Goal: Task Accomplishment & Management: Use online tool/utility

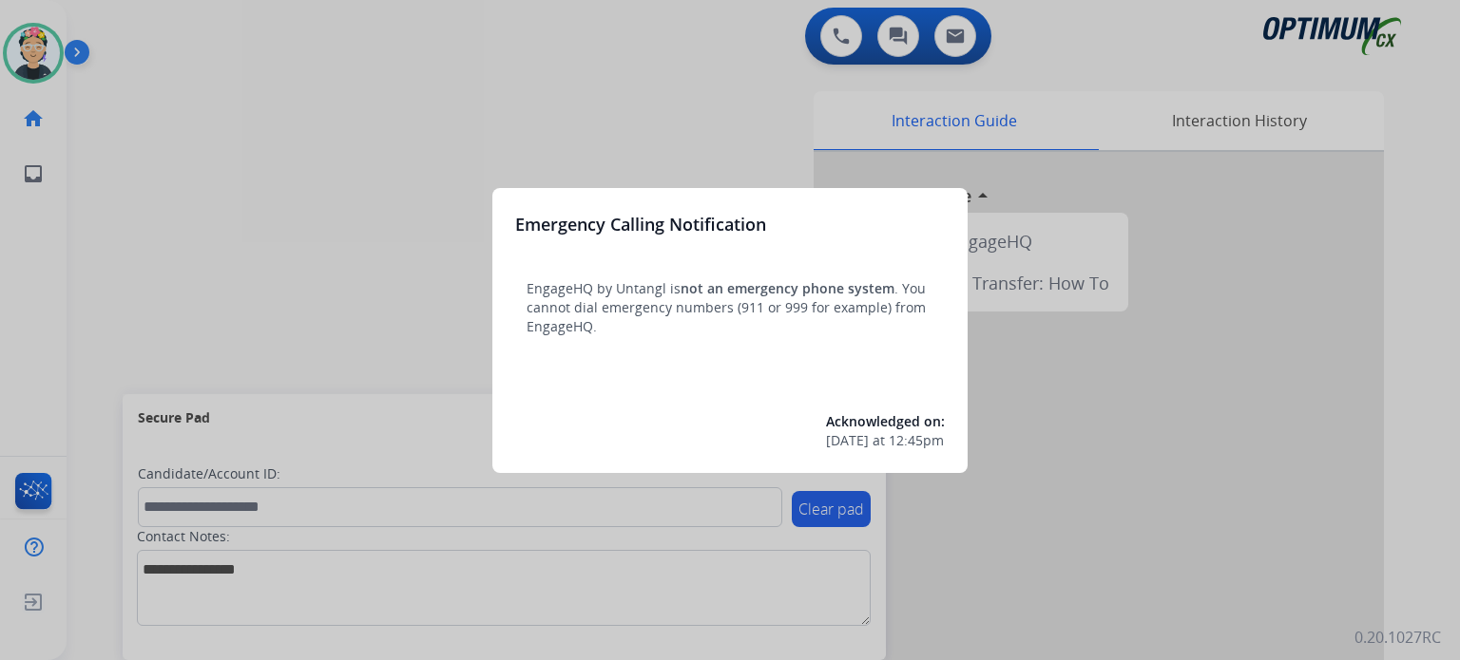
click at [285, 237] on div at bounding box center [730, 330] width 1460 height 660
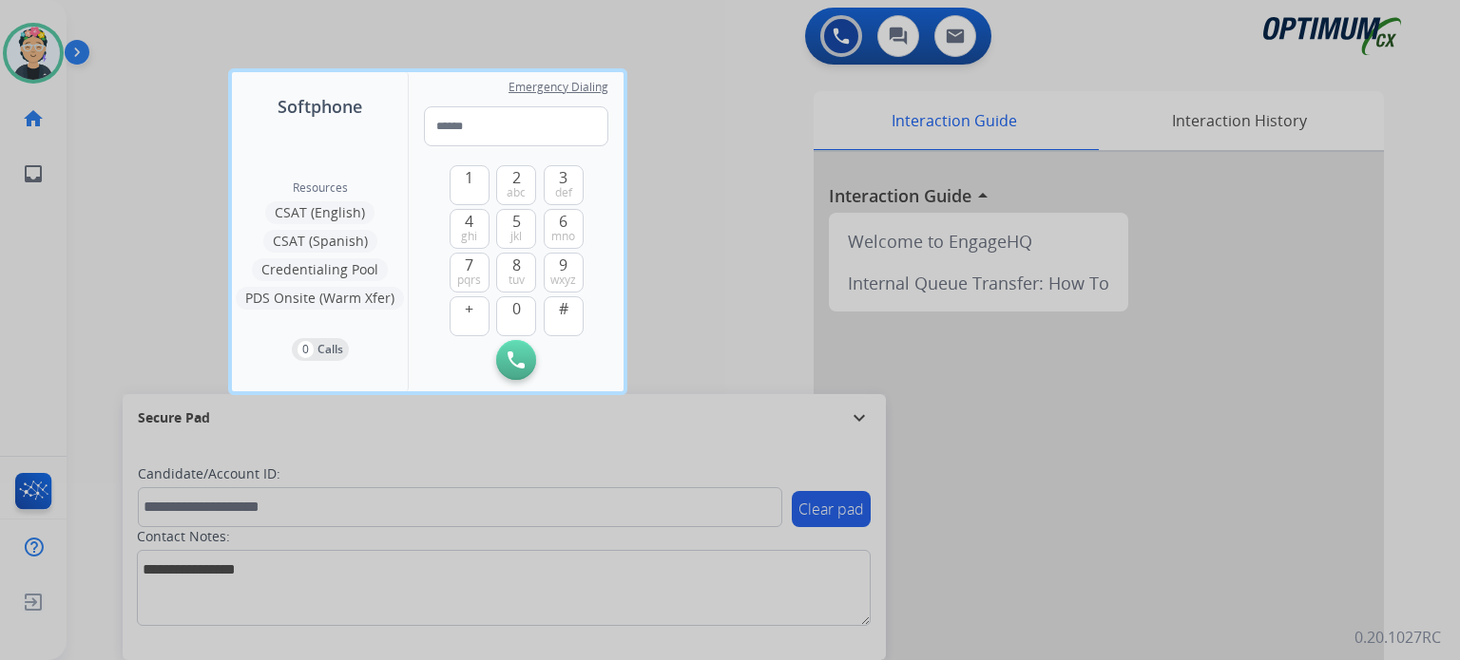
click at [153, 200] on div at bounding box center [730, 330] width 1460 height 660
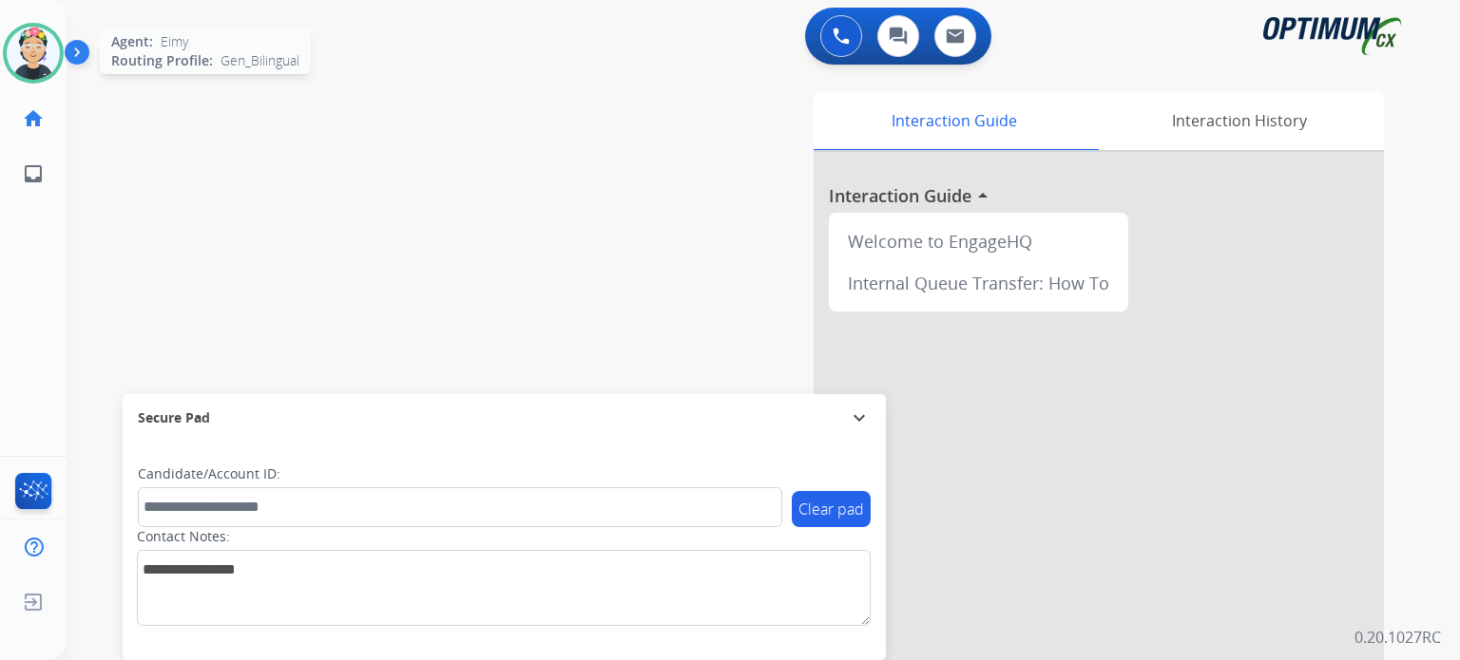
click at [46, 81] on div "Agent: [PERSON_NAME] Profile: Gen_Bilingual" at bounding box center [33, 53] width 61 height 61
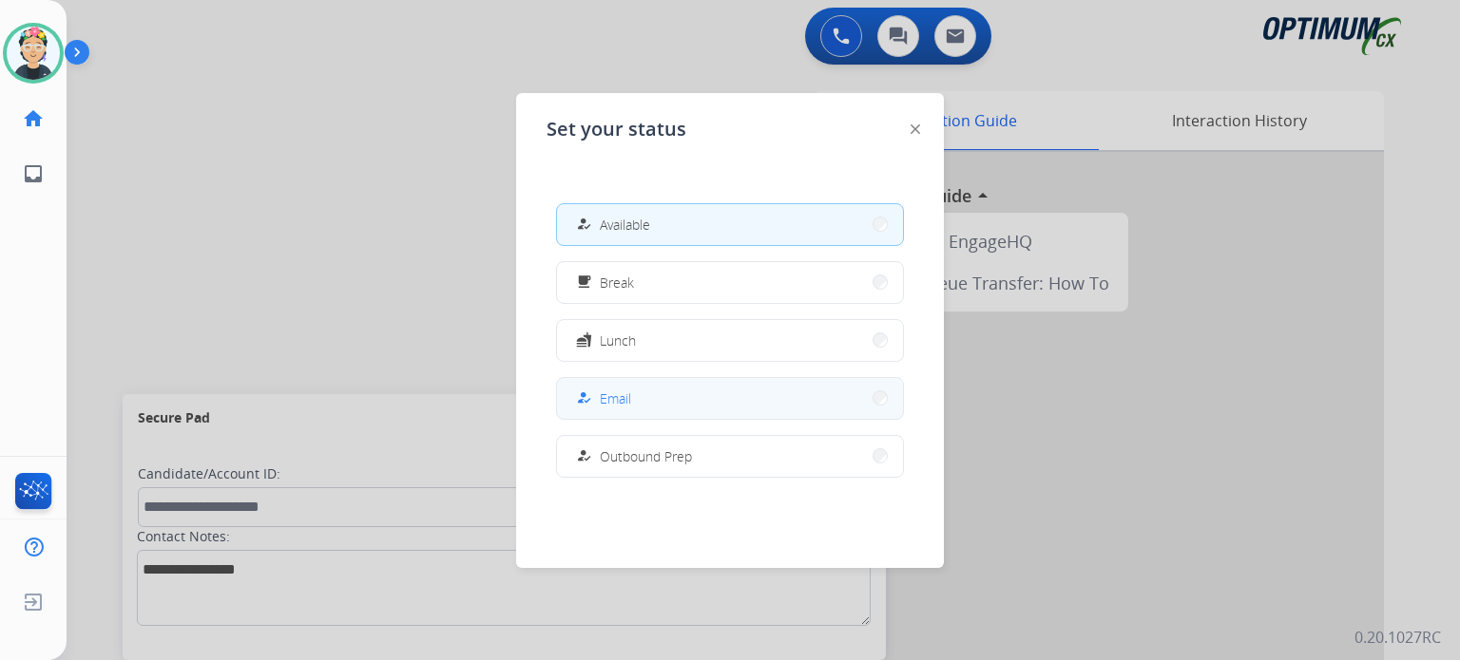
scroll to position [473, 0]
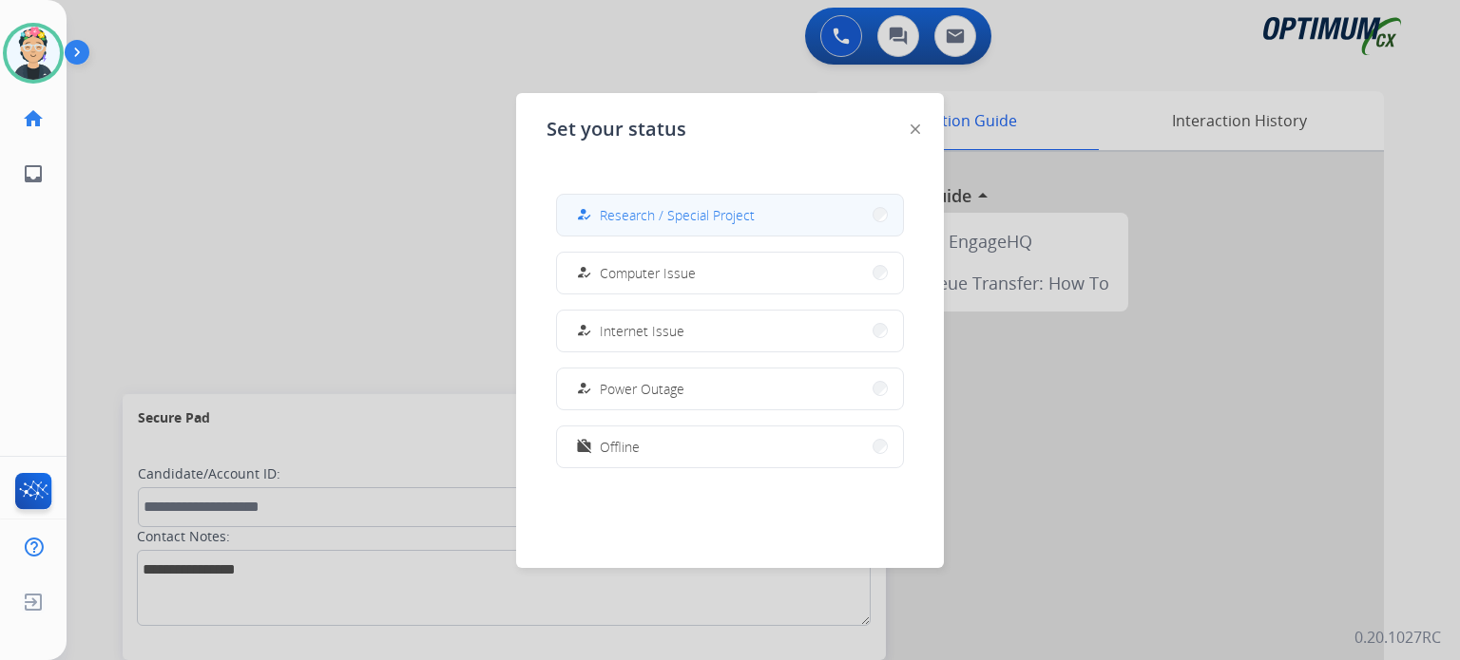
click at [628, 231] on button "how_to_reg Research / Special Project" at bounding box center [730, 215] width 346 height 41
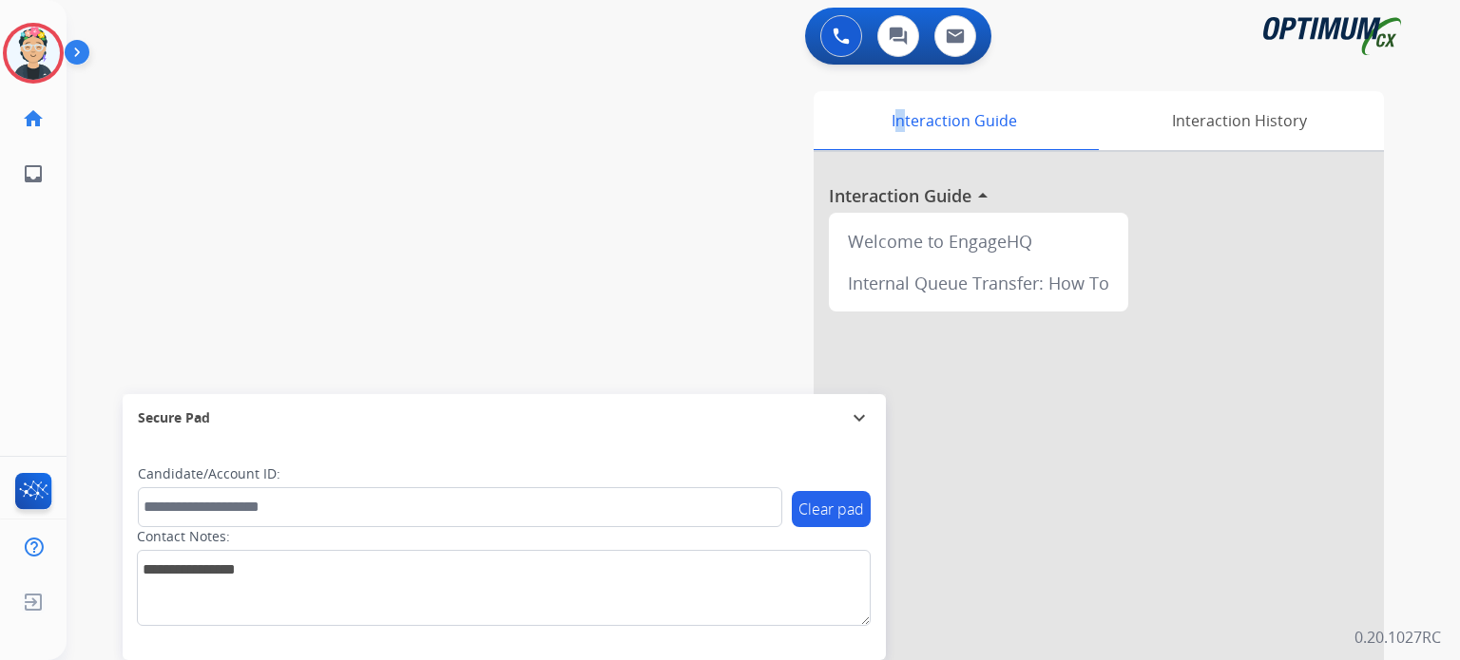
drag, startPoint x: 810, startPoint y: 140, endPoint x: 780, endPoint y: 161, distance: 36.1
click at [789, 151] on div "Interaction Guide Interaction History Interaction Guide arrow_drop_up Welcome t…" at bounding box center [983, 476] width 799 height 770
